Goal: Task Accomplishment & Management: Use online tool/utility

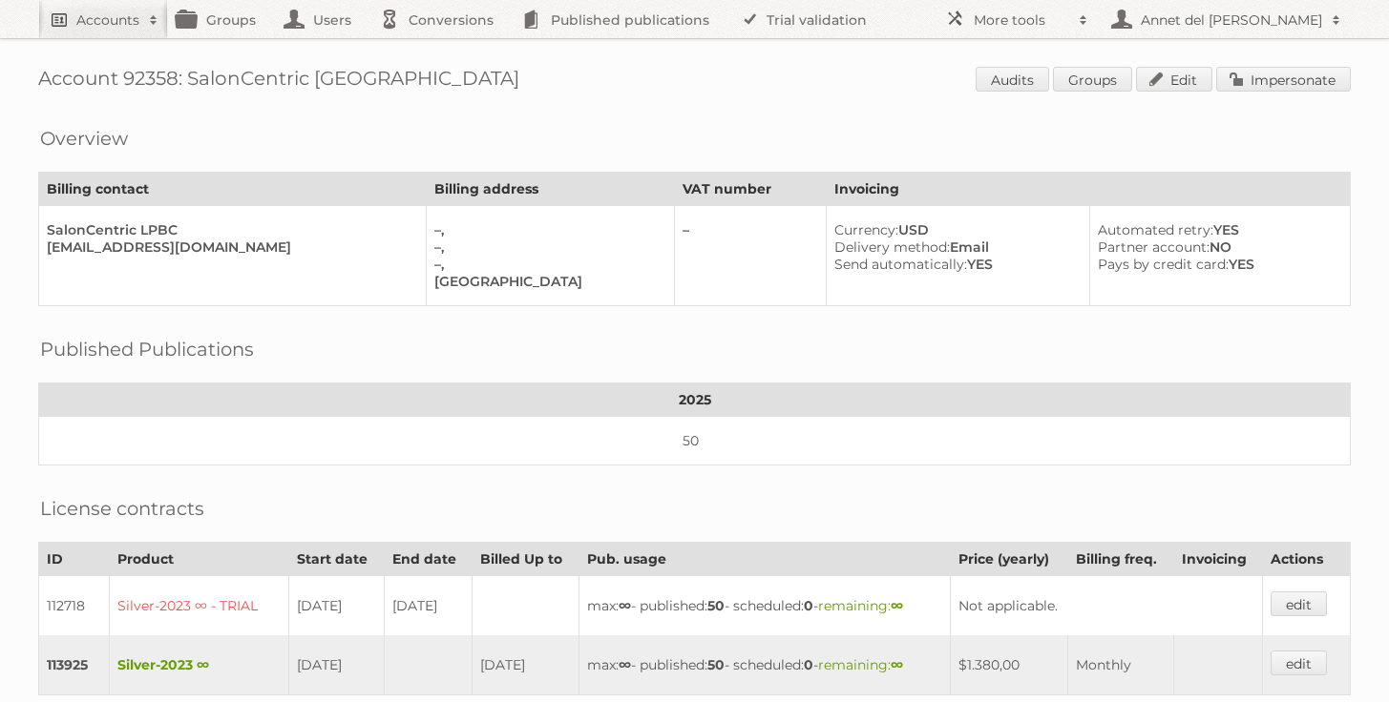
click at [145, 28] on span at bounding box center [153, 19] width 29 height 19
paste input"] "aibarra@better.com.mx"
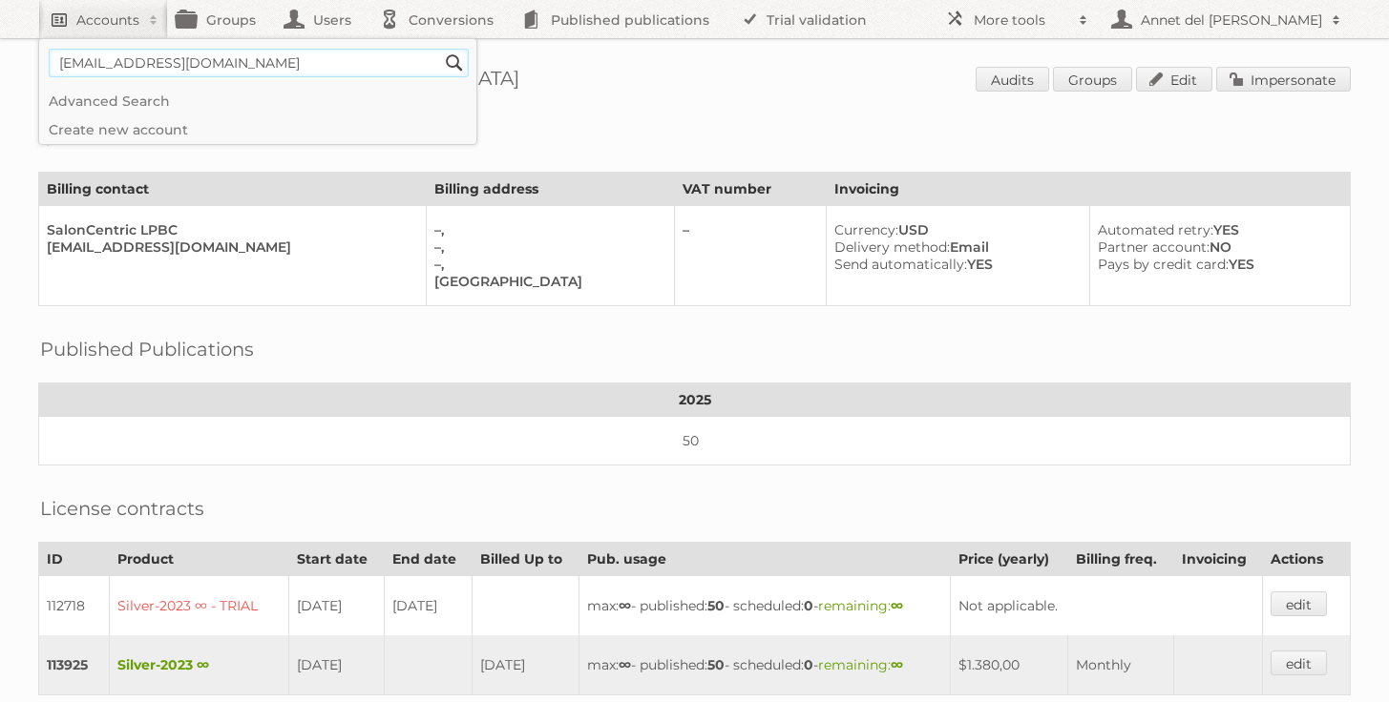
type input"] "aibarra@better.com.mx"
click at [440, 49] on input "Search" at bounding box center [454, 63] width 29 height 29
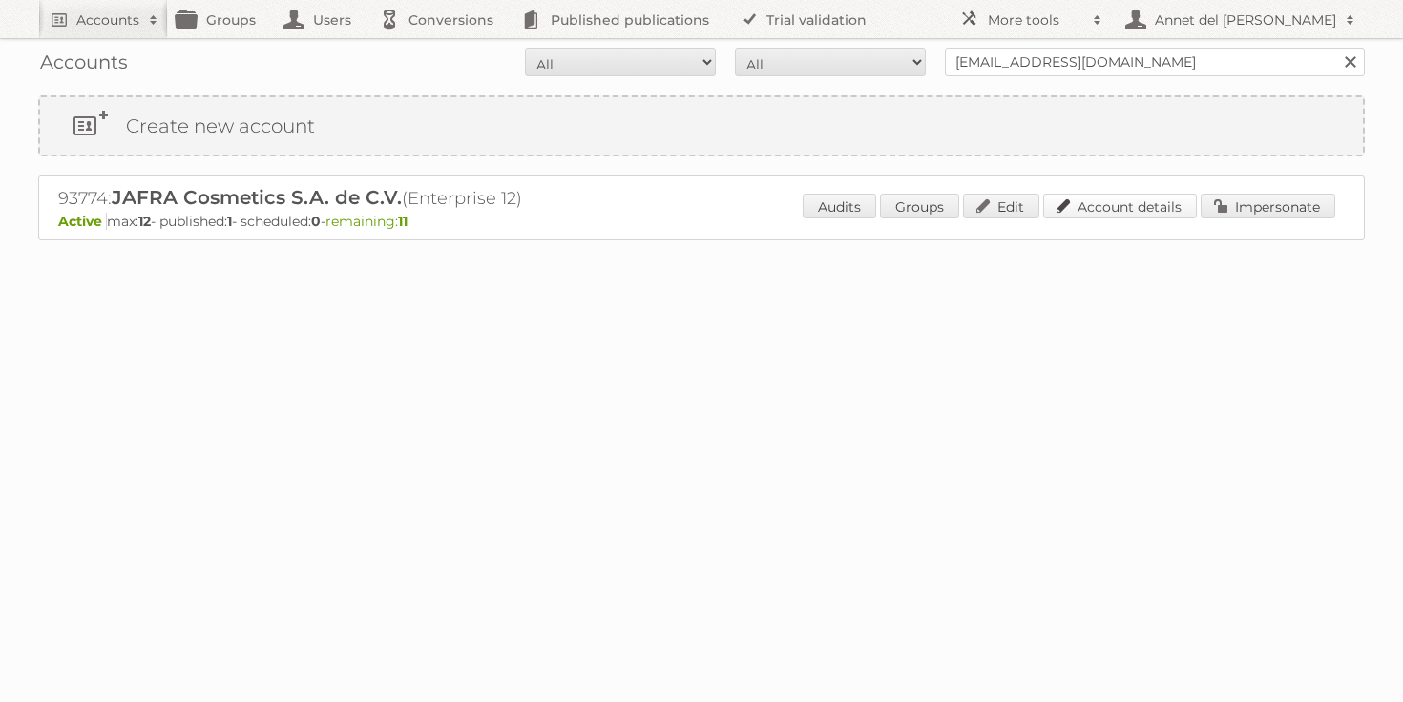
click at [1151, 207] on link "Account details" at bounding box center [1120, 206] width 154 height 25
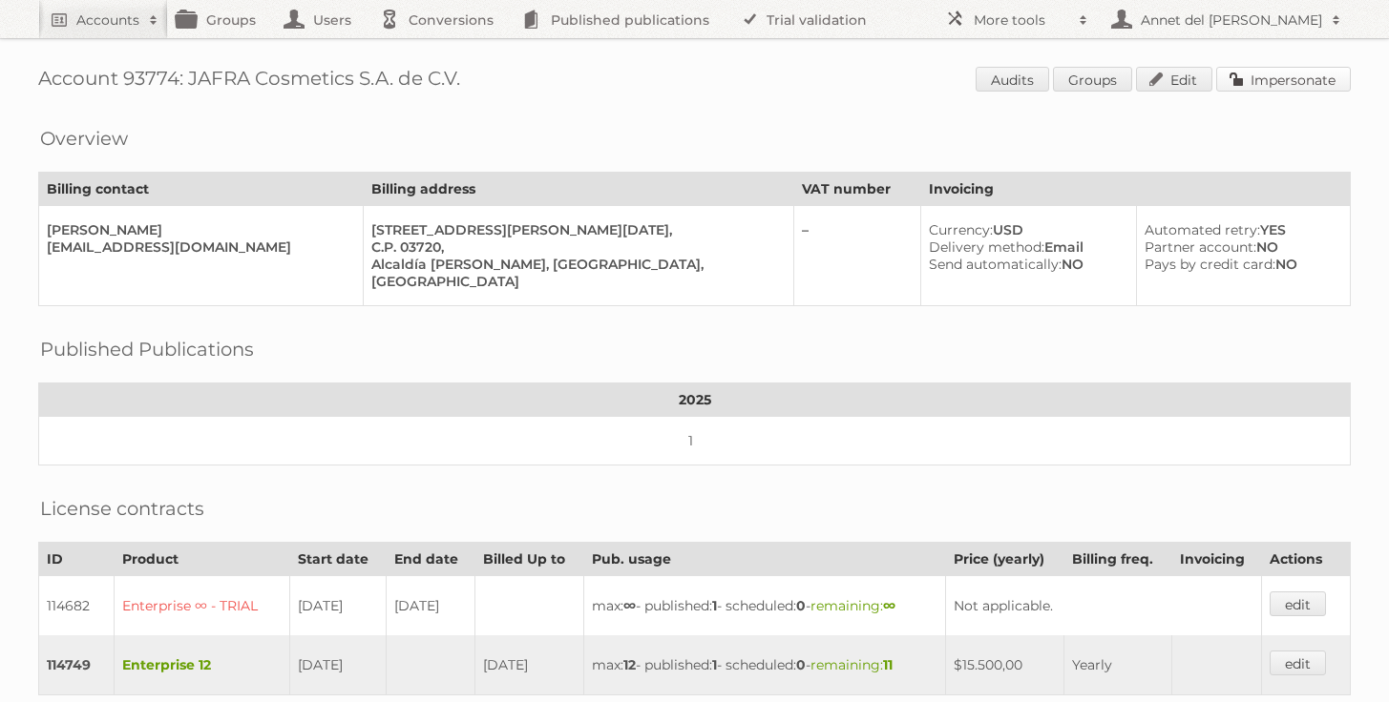
click at [1324, 85] on link "Impersonate" at bounding box center [1283, 79] width 135 height 25
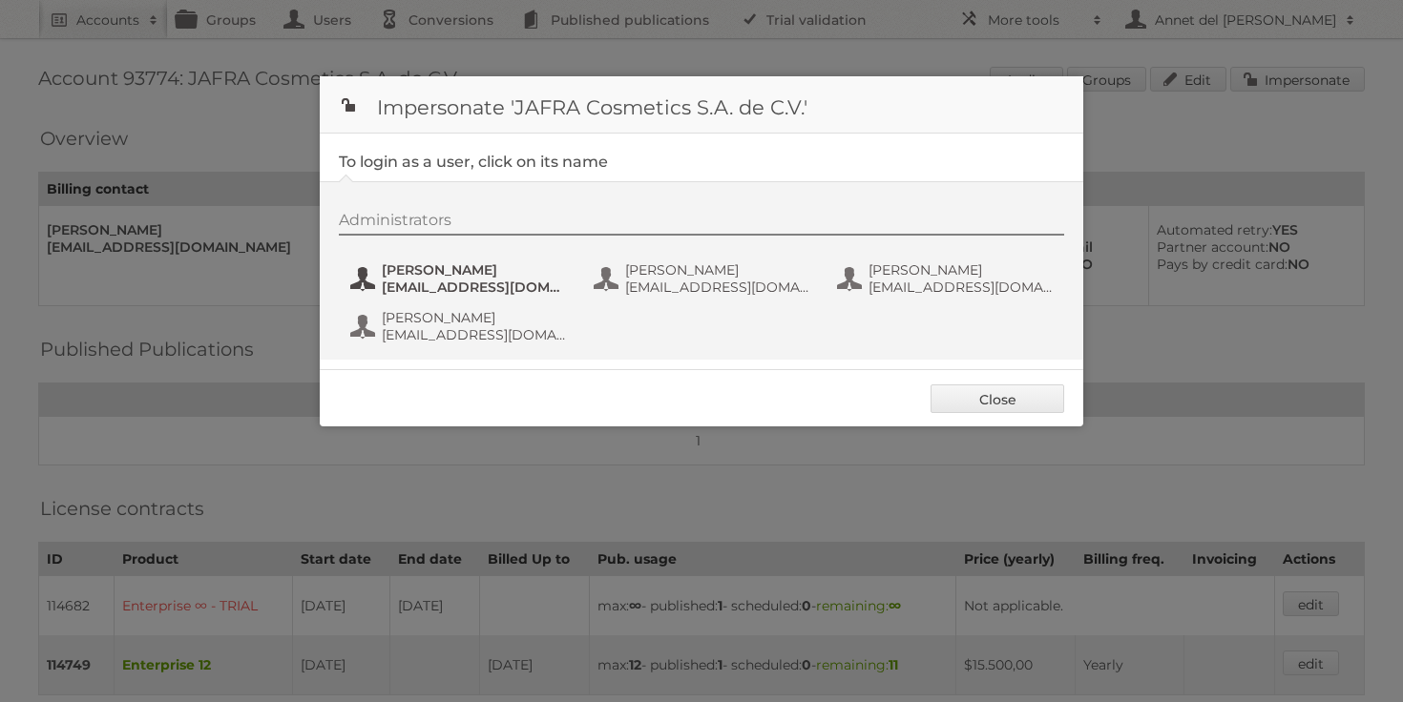
click at [432, 276] on span "[PERSON_NAME]" at bounding box center [474, 269] width 185 height 17
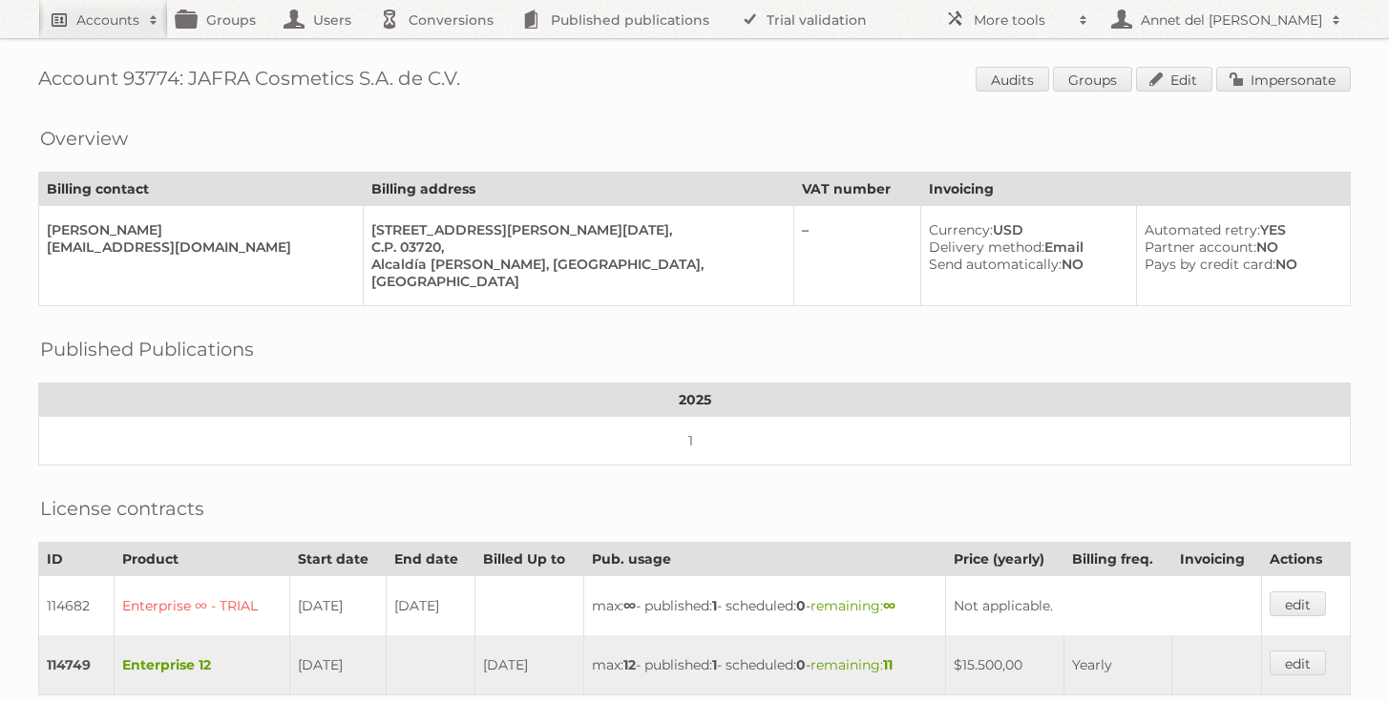
click at [101, 24] on h2 "Accounts" at bounding box center [107, 19] width 63 height 19
paste input"] "ella.smith@mccann.com"
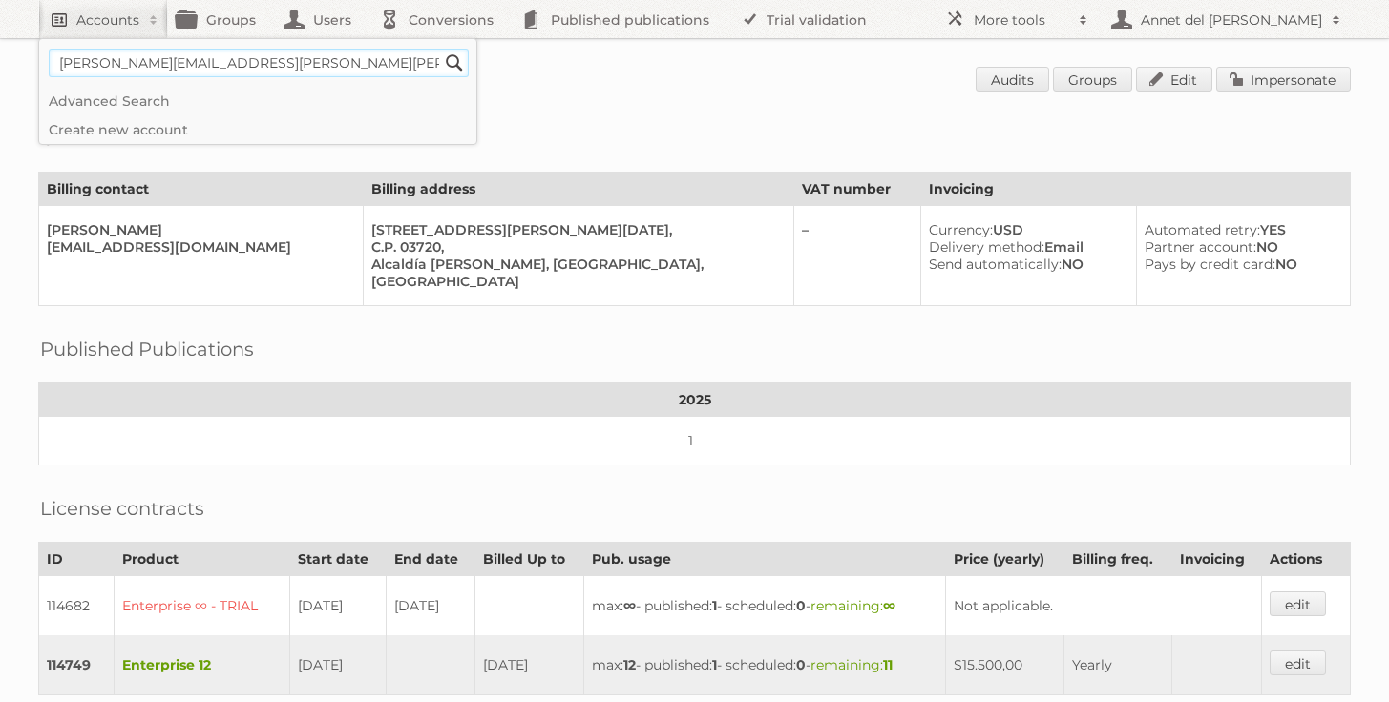
type input"] "ella.smith@mccann.com"
click at [440, 49] on input "Search" at bounding box center [454, 63] width 29 height 29
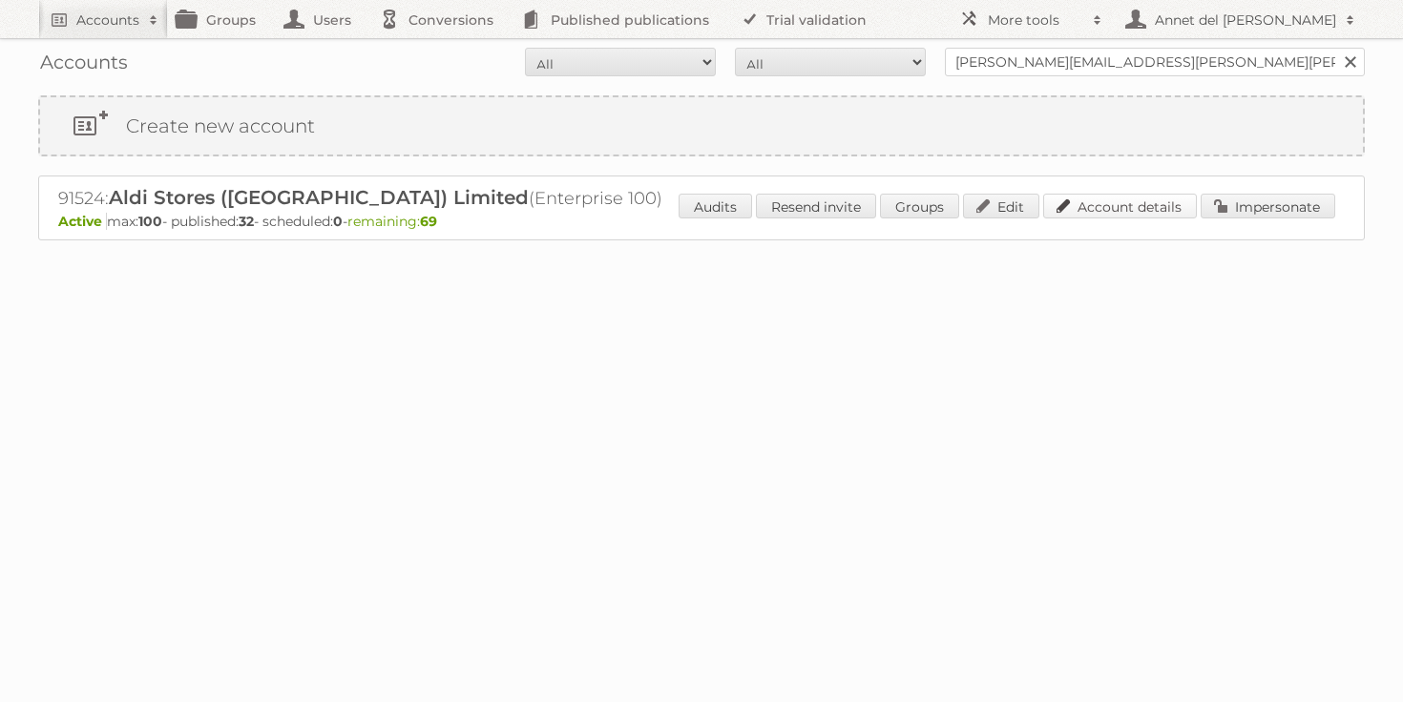
click at [1086, 210] on link "Account details" at bounding box center [1120, 206] width 154 height 25
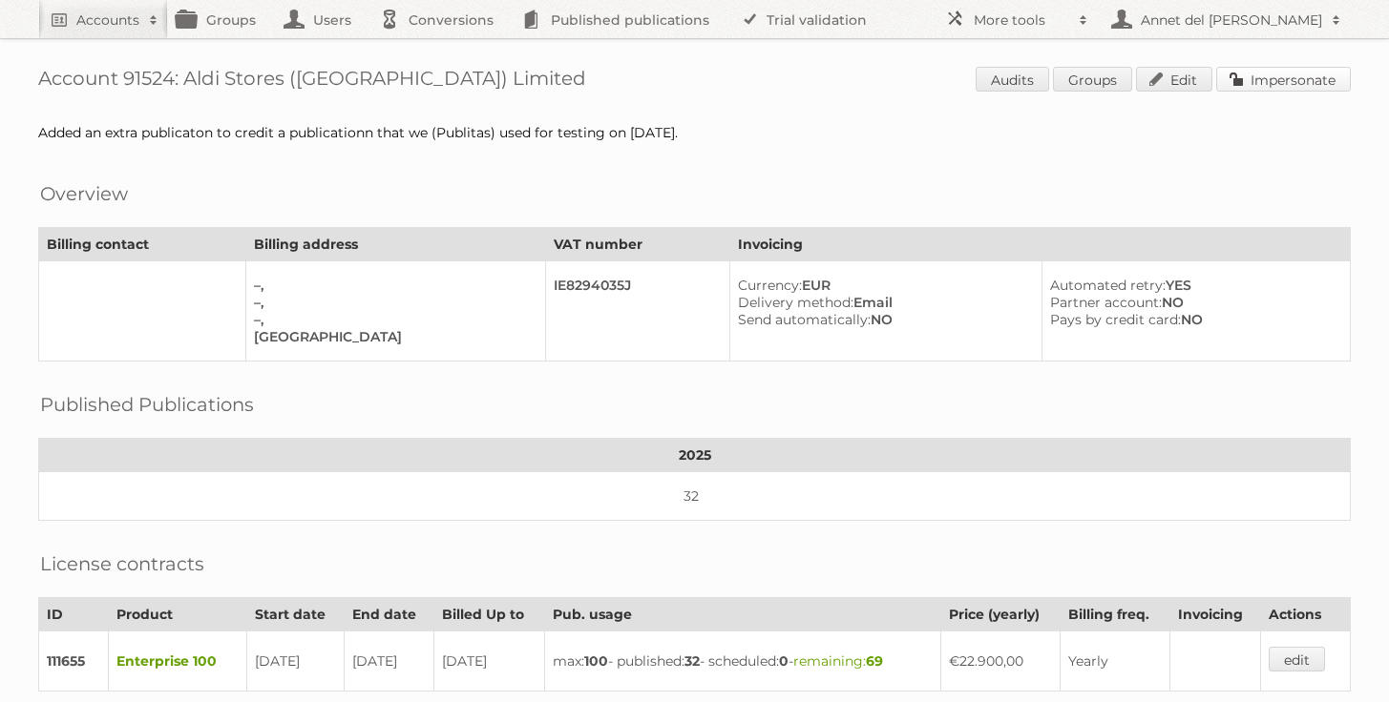
click at [1289, 77] on link "Impersonate" at bounding box center [1283, 79] width 135 height 25
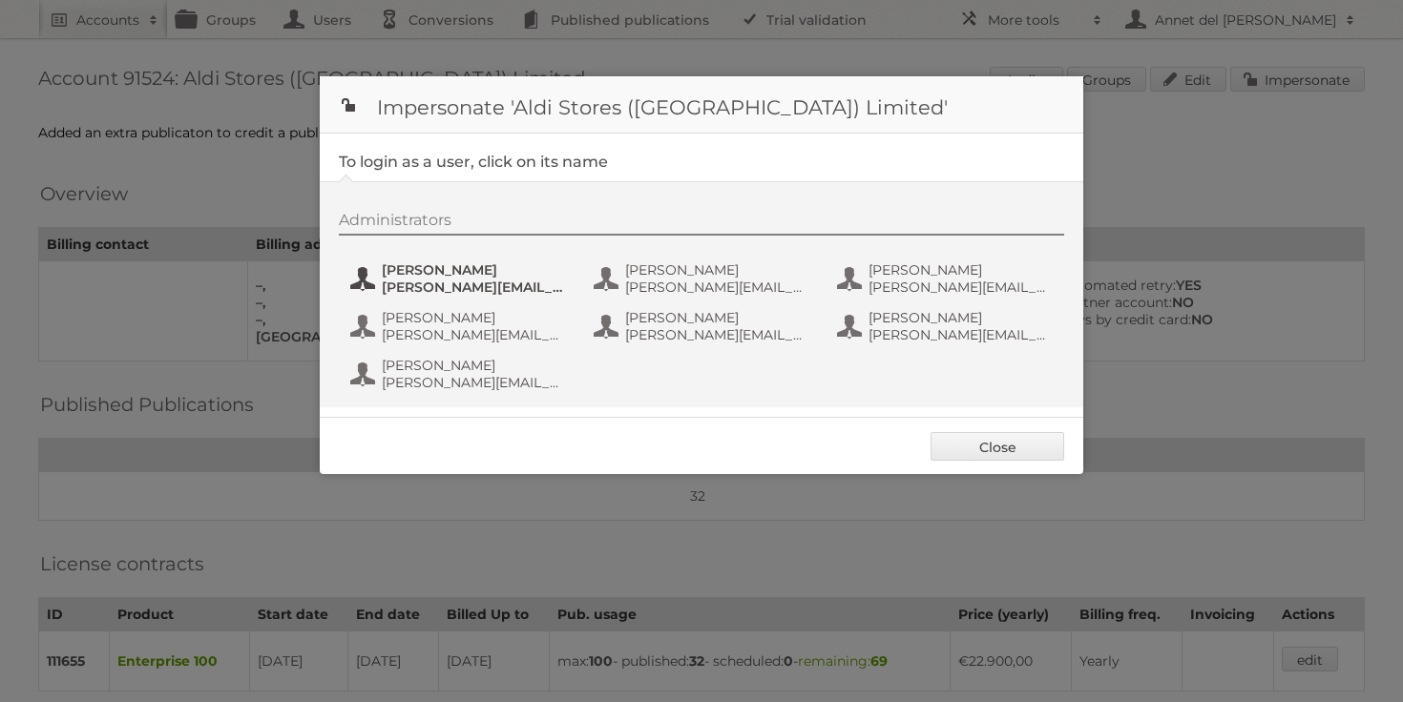
click at [475, 276] on span "Amy Lynch" at bounding box center [474, 269] width 185 height 17
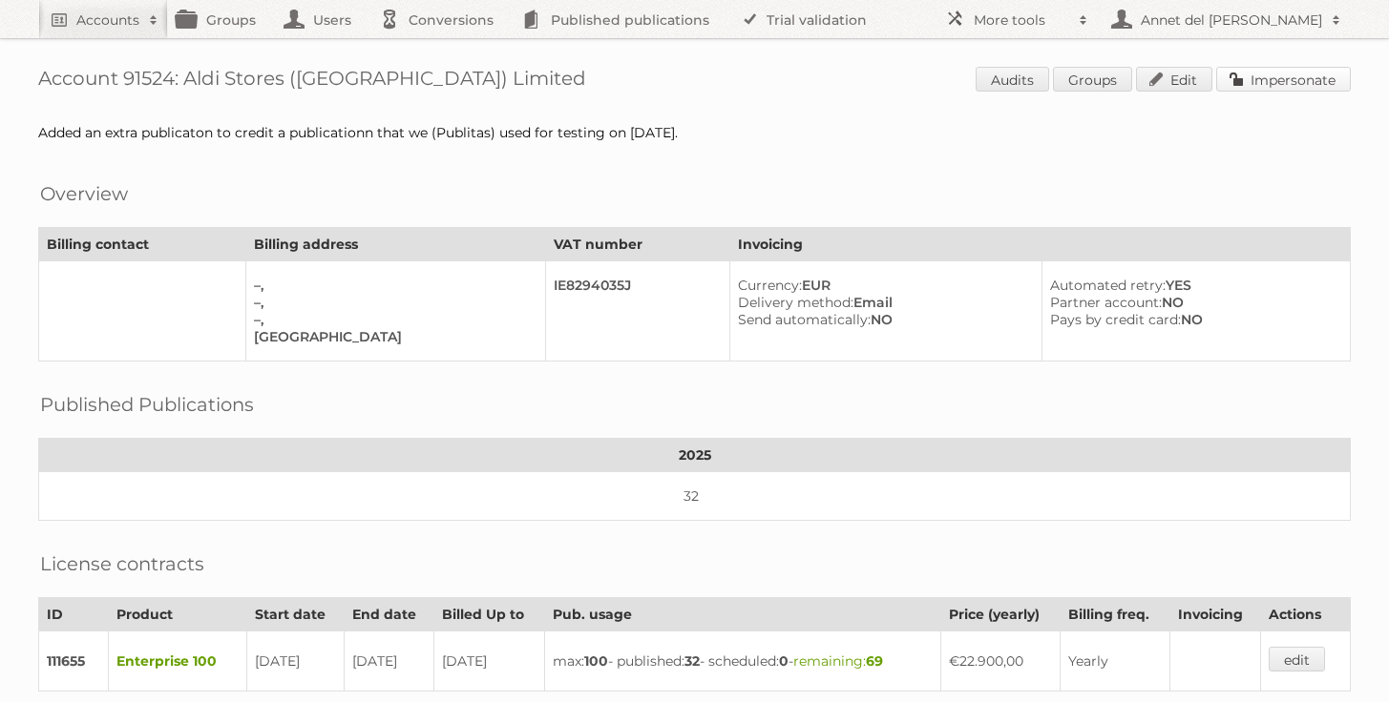
click at [1310, 78] on link "Impersonate" at bounding box center [1283, 79] width 135 height 25
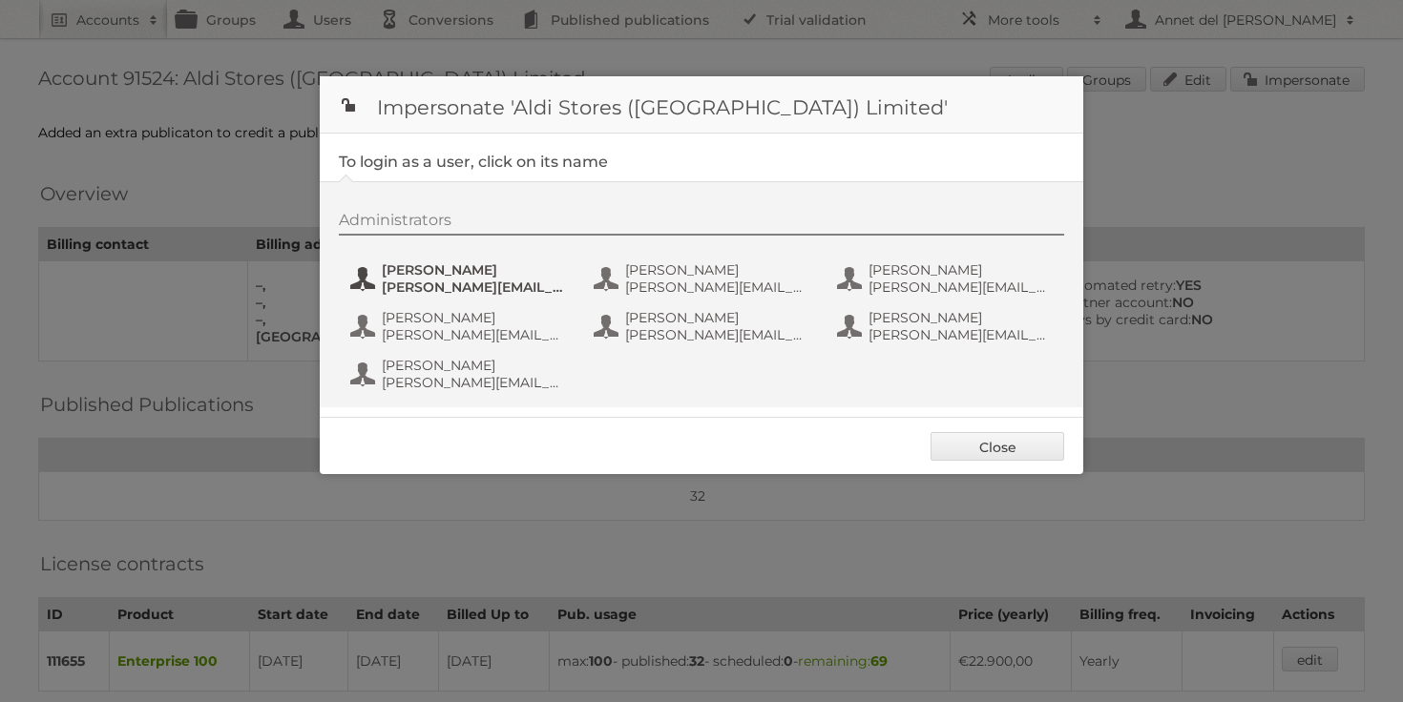
click at [466, 282] on span "amy.lynch@aldi.ie" at bounding box center [474, 287] width 185 height 17
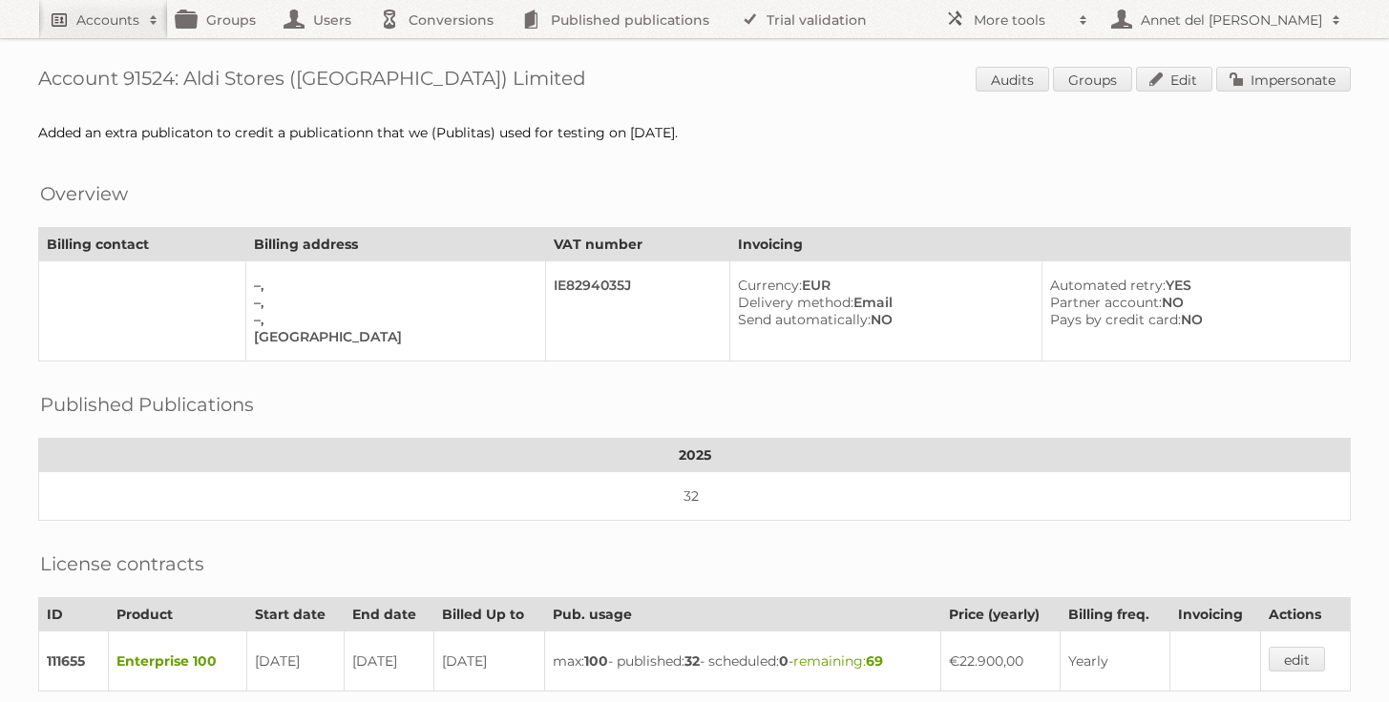
click at [67, 29] on link "Accounts" at bounding box center [103, 19] width 130 height 38
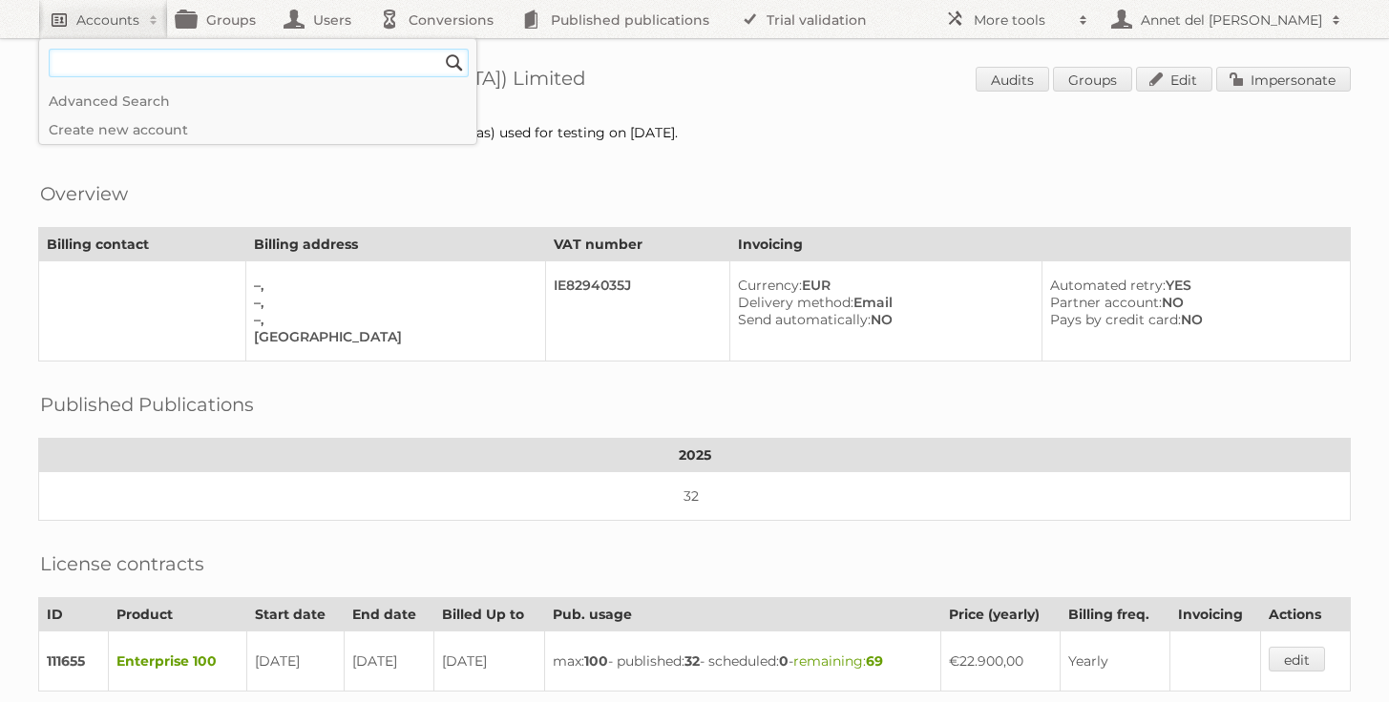
paste input"] "[EMAIL_ADDRESS][DOMAIN_NAME]"
type input"] "[EMAIL_ADDRESS][DOMAIN_NAME]"
click at [440, 49] on input "Search" at bounding box center [454, 63] width 29 height 29
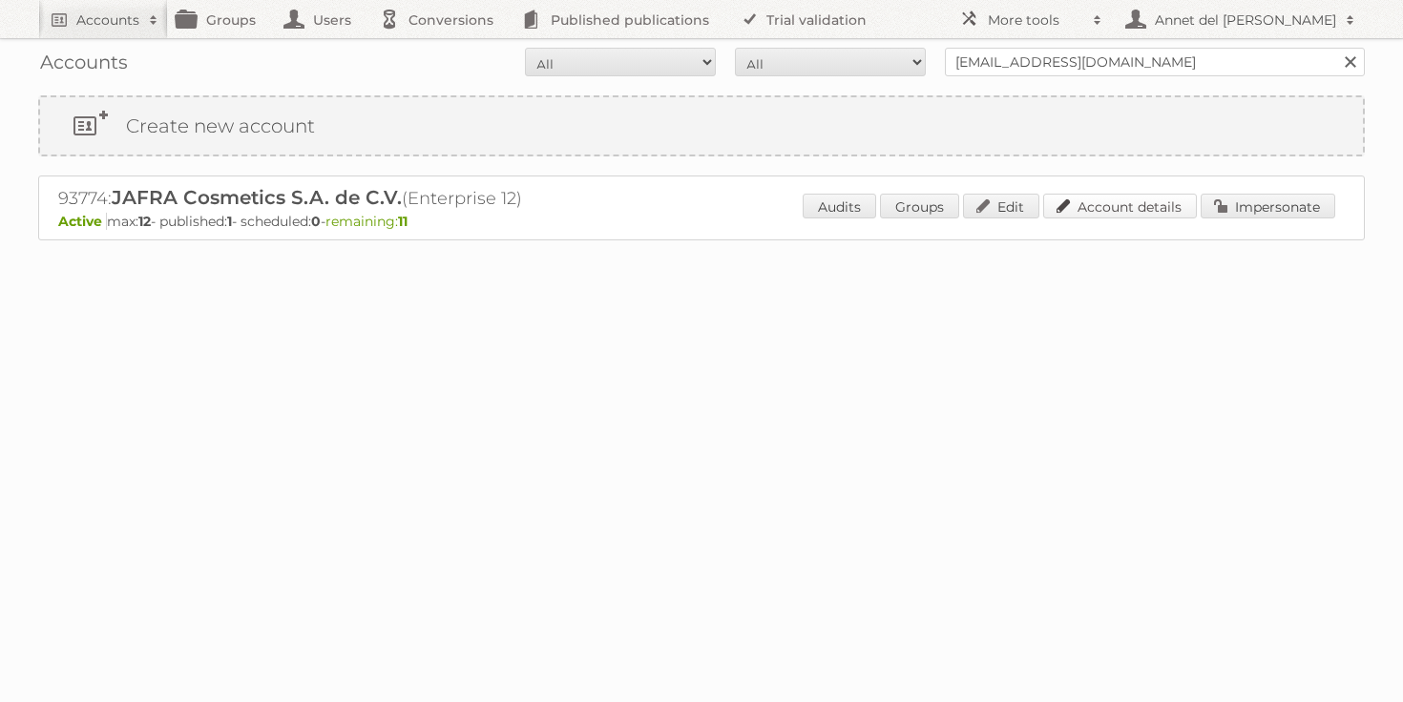
click at [1092, 197] on link "Account details" at bounding box center [1120, 206] width 154 height 25
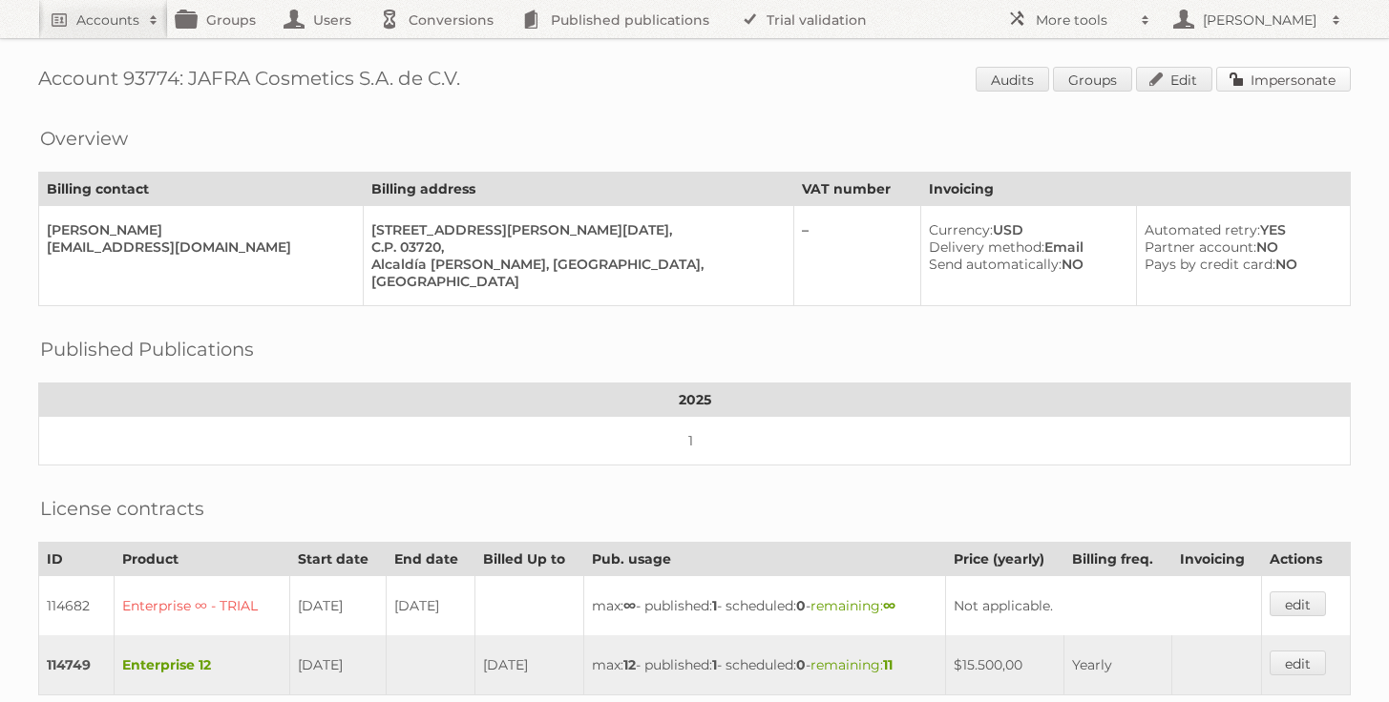
click at [1314, 89] on link "Impersonate" at bounding box center [1283, 79] width 135 height 25
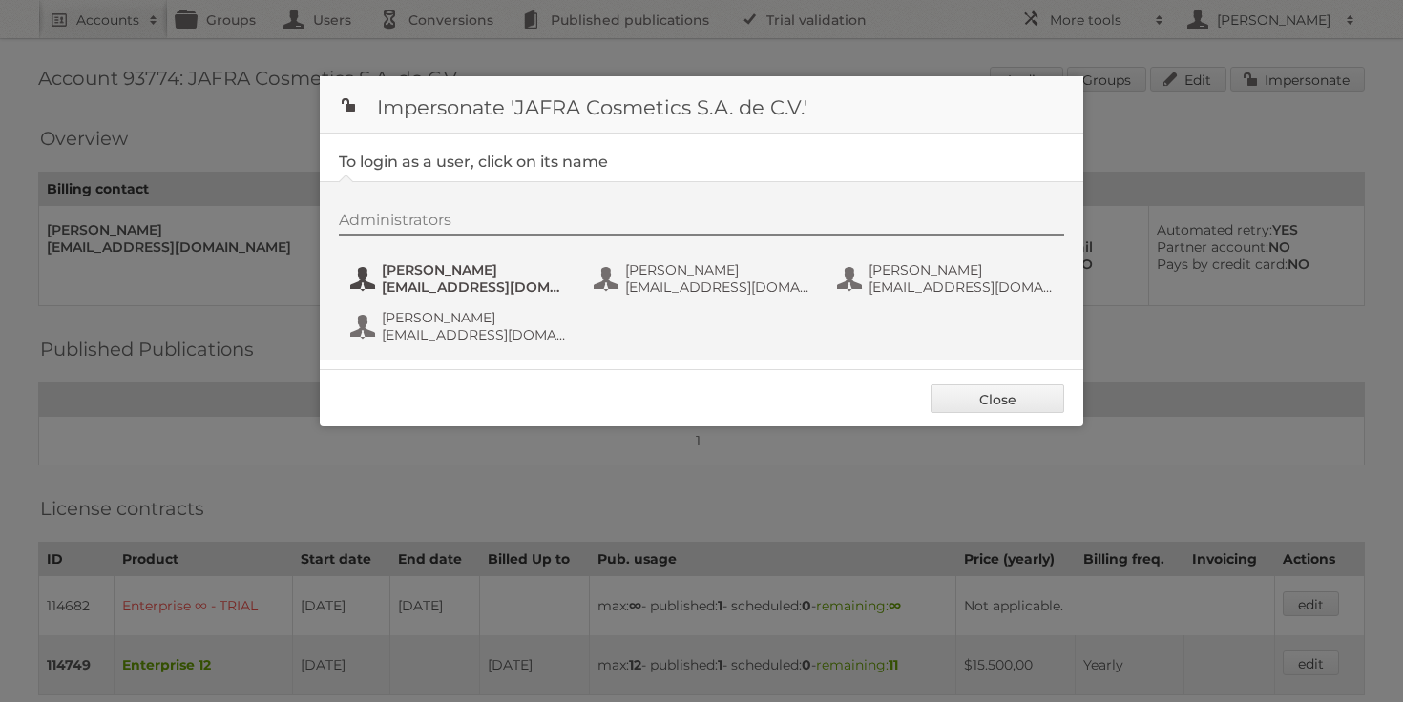
click at [510, 270] on span "[PERSON_NAME]" at bounding box center [474, 269] width 185 height 17
